Goal: Navigation & Orientation: Find specific page/section

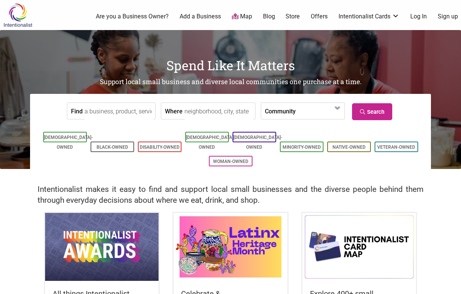
click at [456, 58] on h1 "Spend Like It Matters" at bounding box center [230, 65] width 461 height 18
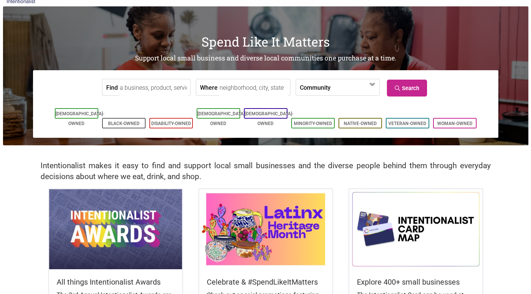
scroll to position [27, 0]
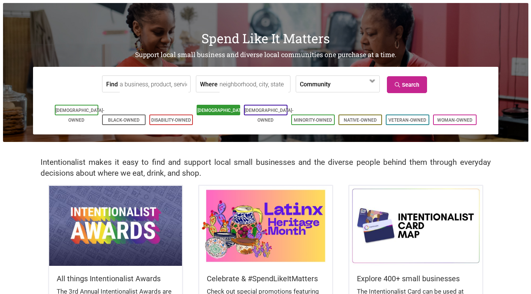
click at [206, 107] on li "[DEMOGRAPHIC_DATA]-Owned" at bounding box center [219, 110] width 44 height 11
click at [220, 111] on link "[DEMOGRAPHIC_DATA]-Owned" at bounding box center [221, 115] width 49 height 15
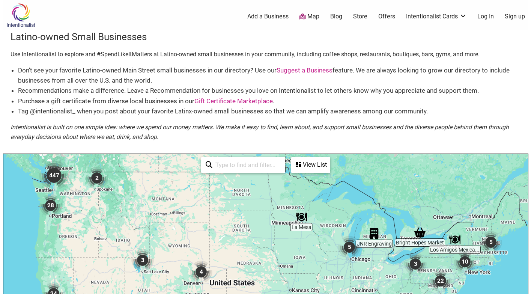
click at [389, 17] on link "Offers" at bounding box center [386, 16] width 17 height 8
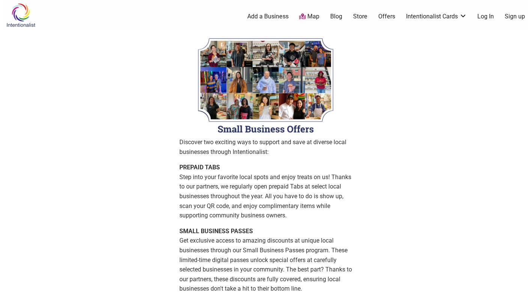
click at [345, 18] on ul "0 Add a Business Map Blog Store Offers Intentionalist Cards Buy Black Card Inte…" at bounding box center [303, 16] width 460 height 9
click at [341, 18] on link "Blog" at bounding box center [336, 16] width 12 height 8
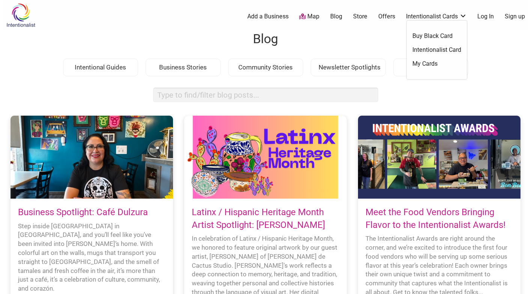
click at [443, 17] on link "Intentionalist Cards" at bounding box center [436, 16] width 61 height 8
